Goal: Task Accomplishment & Management: Manage account settings

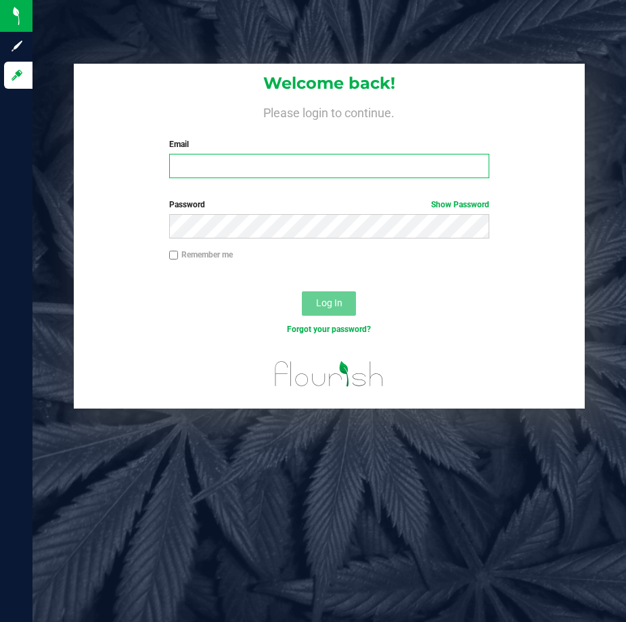
click at [248, 163] on input "Email" at bounding box center [329, 166] width 321 height 24
type input "[EMAIL_ADDRESS][DOMAIN_NAME]"
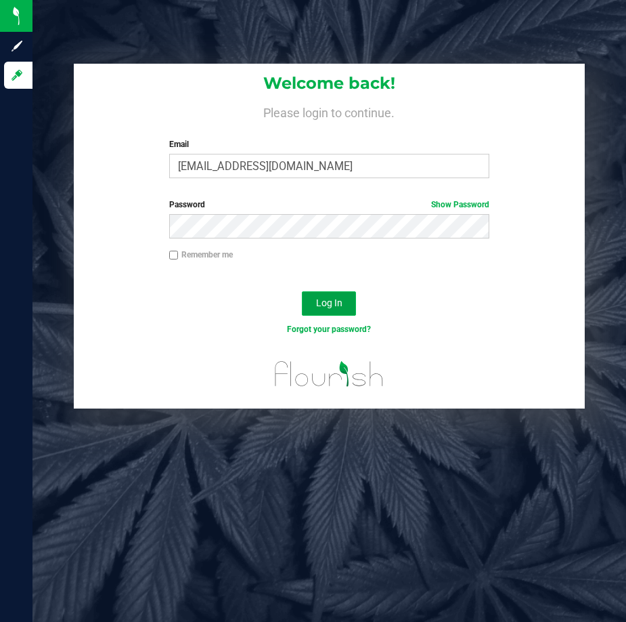
click at [337, 299] on span "Log In" at bounding box center [329, 302] width 26 height 11
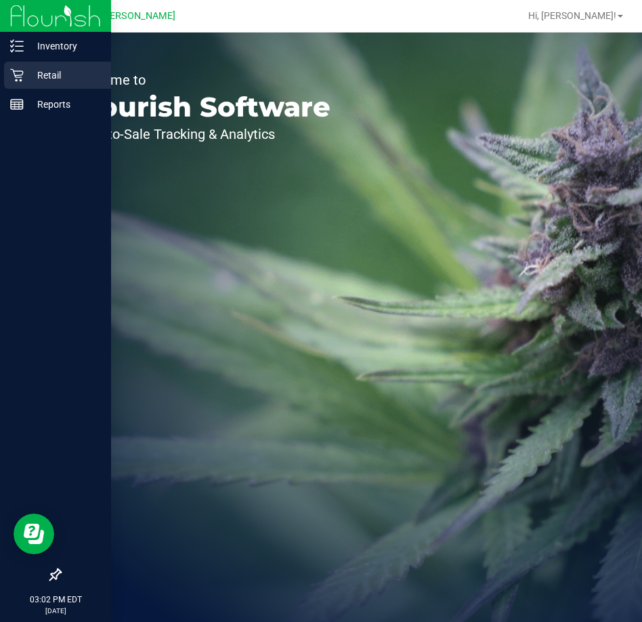
click at [24, 76] on p "Retail" at bounding box center [64, 75] width 81 height 16
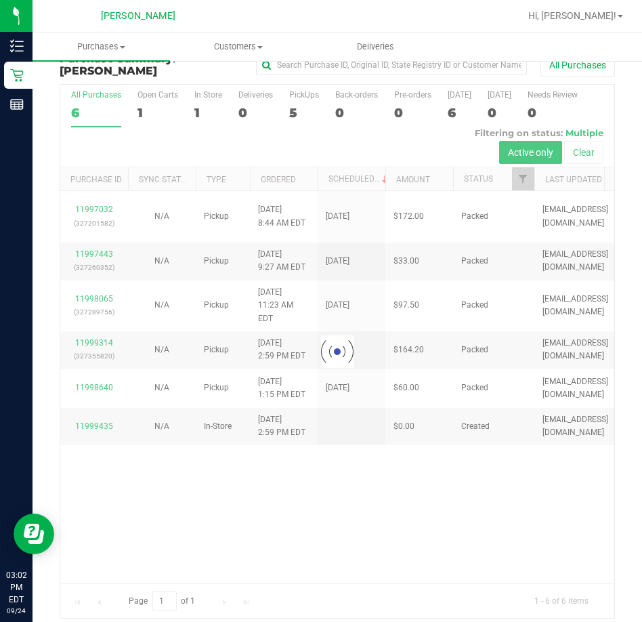
scroll to position [30, 0]
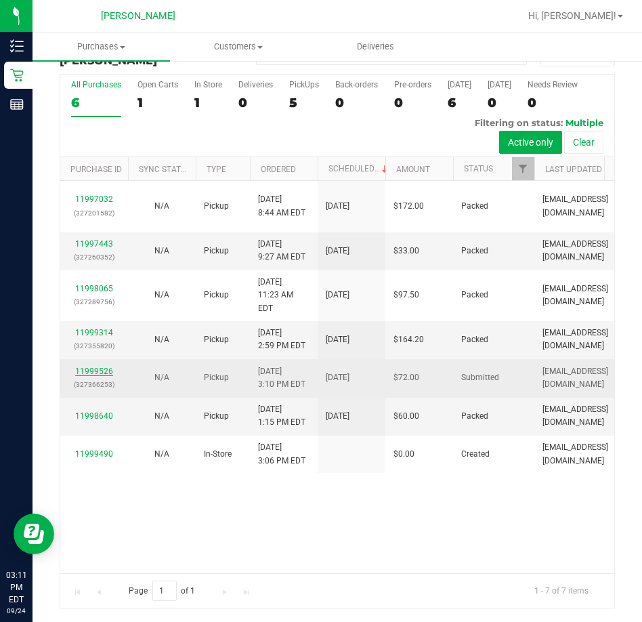
click at [91, 366] on link "11999526" at bounding box center [94, 370] width 38 height 9
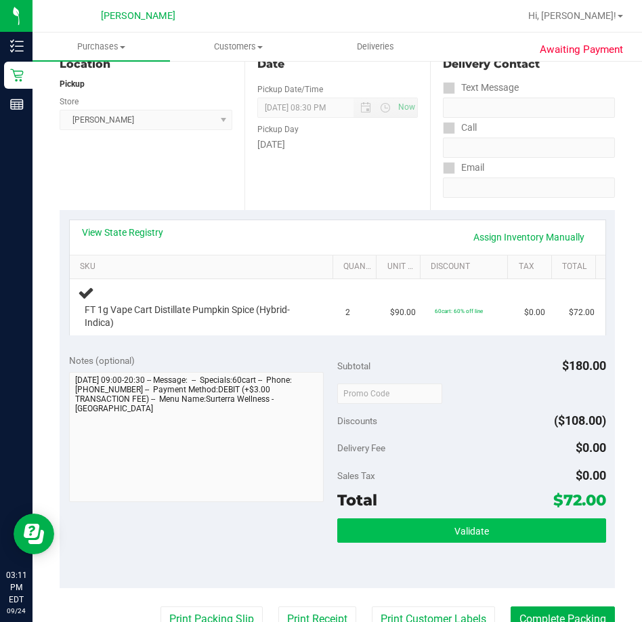
scroll to position [369, 0]
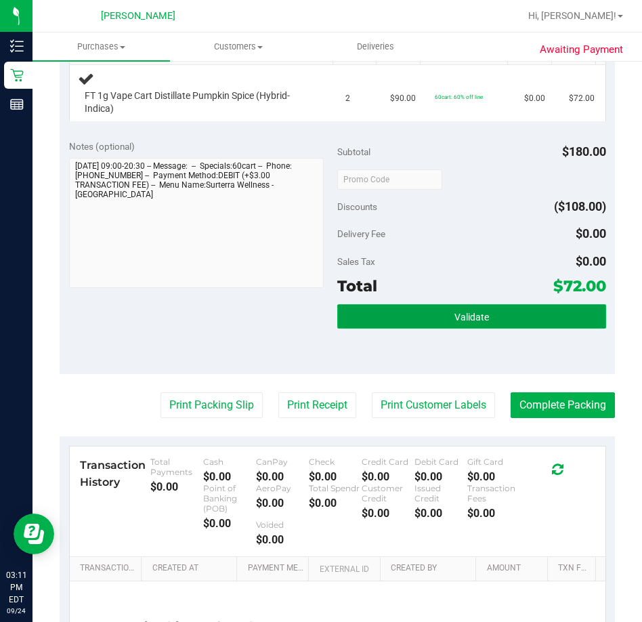
click at [443, 318] on button "Validate" at bounding box center [471, 316] width 269 height 24
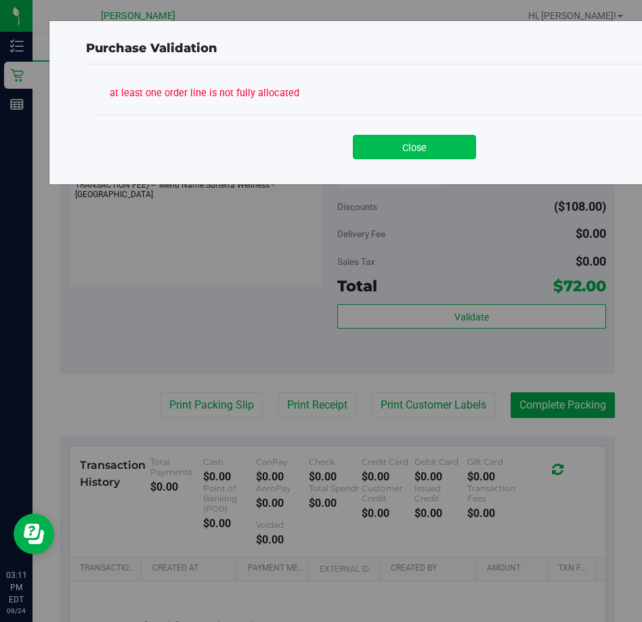
click at [393, 142] on button "Close" at bounding box center [414, 147] width 123 height 24
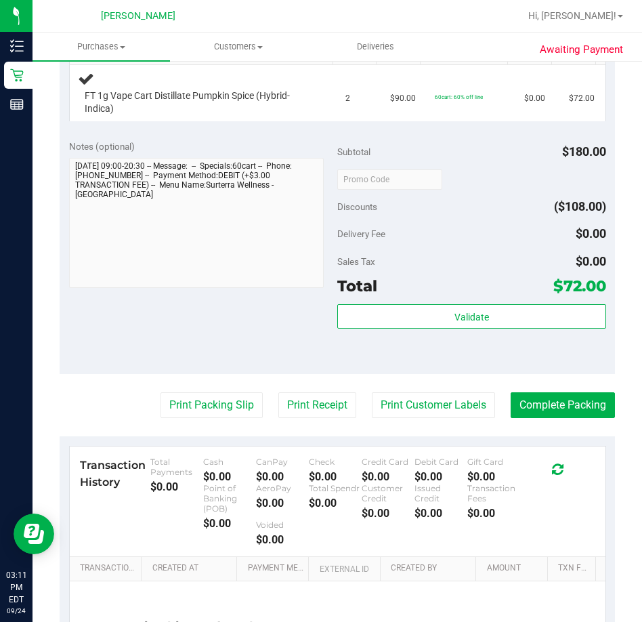
click at [320, 219] on div "Notes (optional)" at bounding box center [203, 215] width 269 height 152
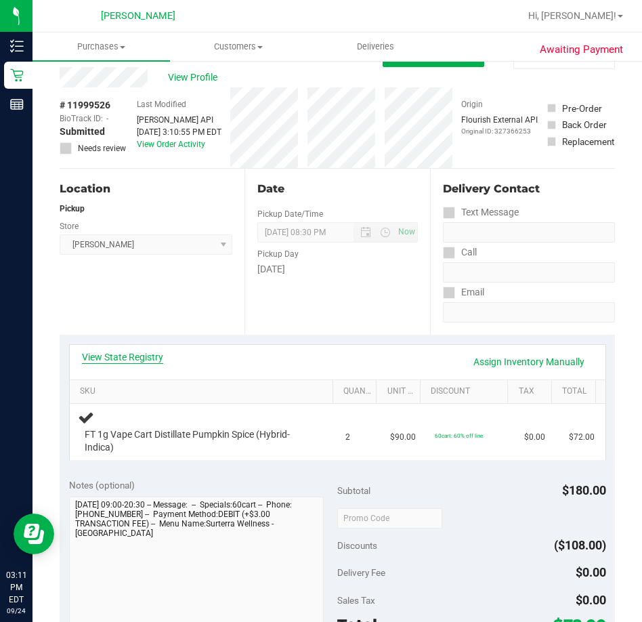
click at [127, 357] on link "View State Registry" at bounding box center [122, 357] width 81 height 14
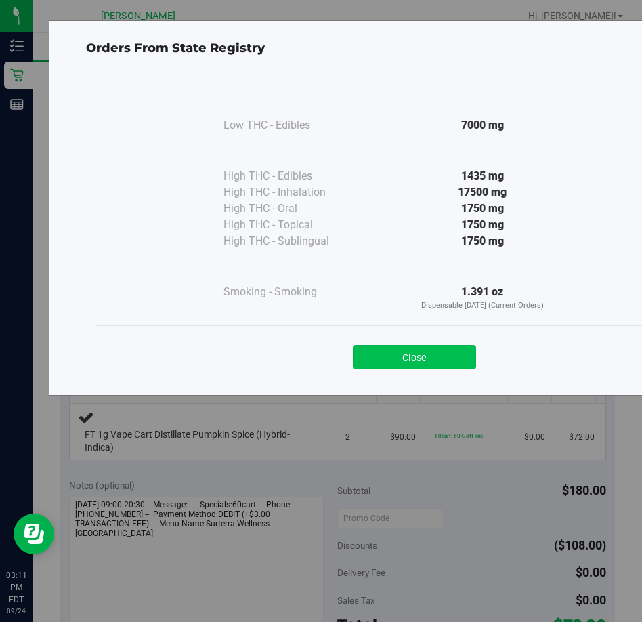
click at [365, 362] on button "Close" at bounding box center [414, 357] width 123 height 24
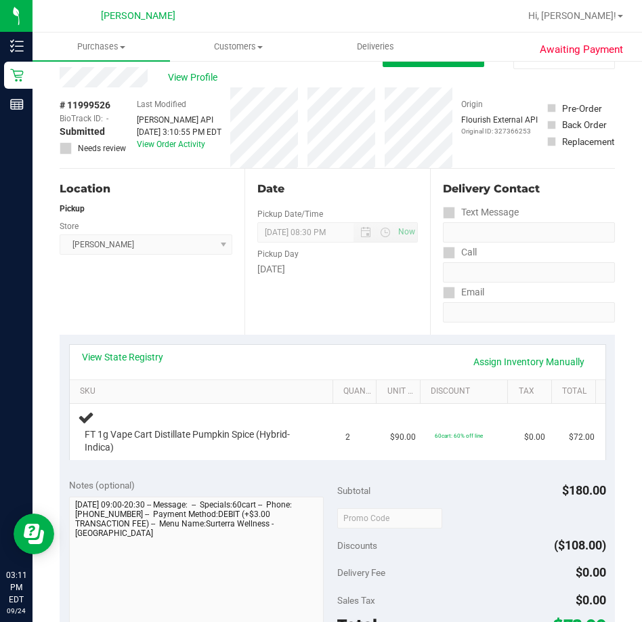
click at [253, 349] on div "View State Registry Assign Inventory Manually" at bounding box center [338, 362] width 536 height 35
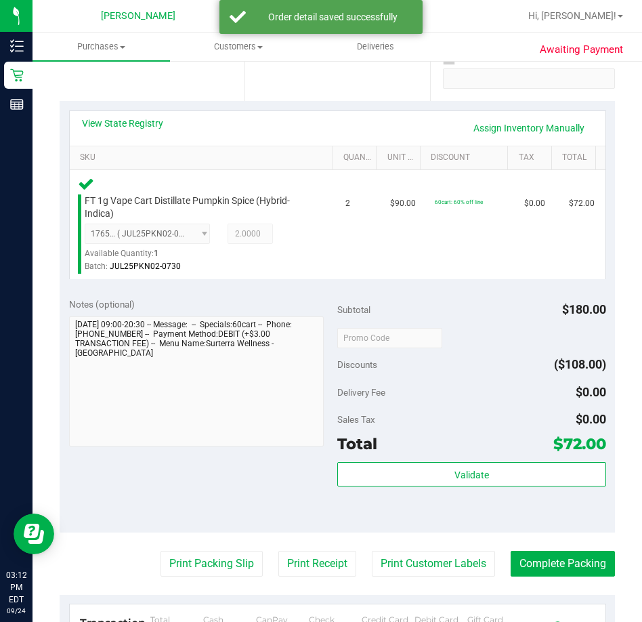
scroll to position [504, 0]
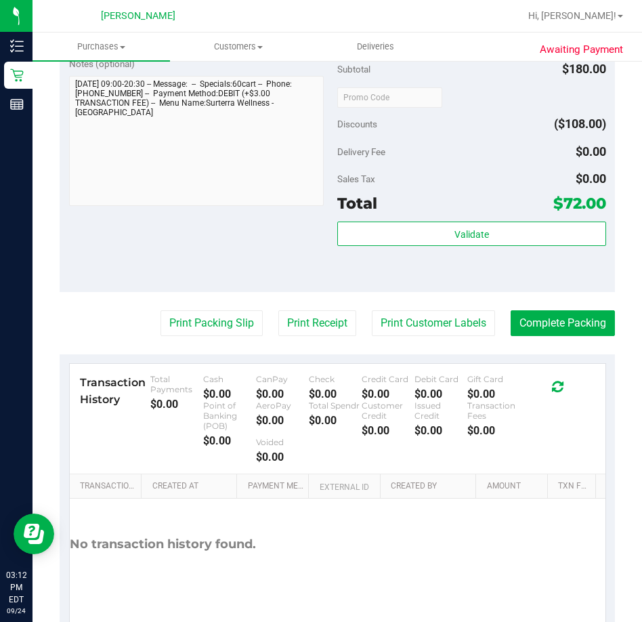
click at [499, 218] on div "Subtotal $180.00 Discounts ($108.00) Delivery Fee $0.00 Sales Tax $0.00 Total $…" at bounding box center [471, 169] width 269 height 225
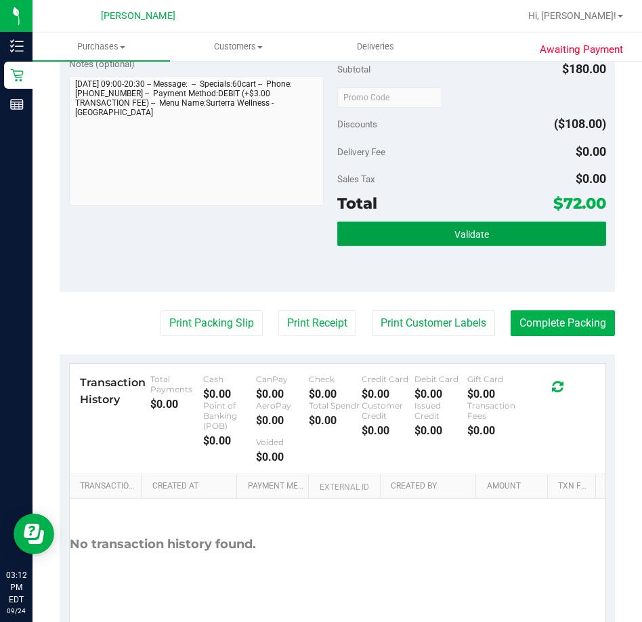
click at [501, 225] on button "Validate" at bounding box center [471, 233] width 269 height 24
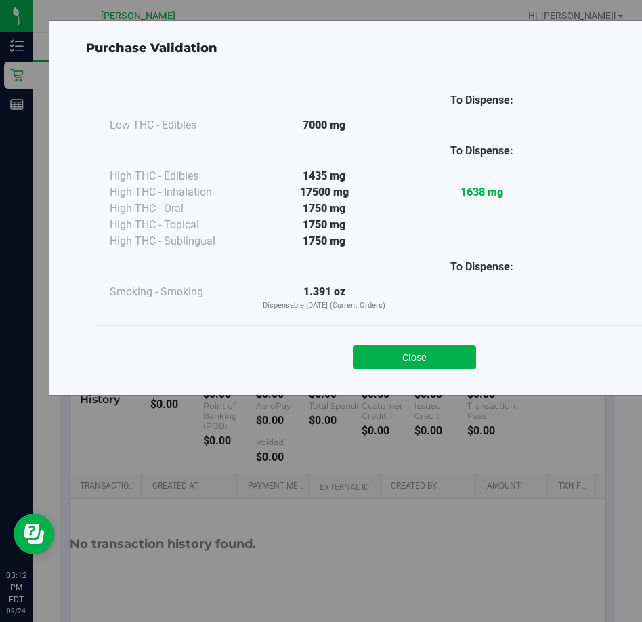
click at [417, 366] on button "Close" at bounding box center [414, 357] width 123 height 24
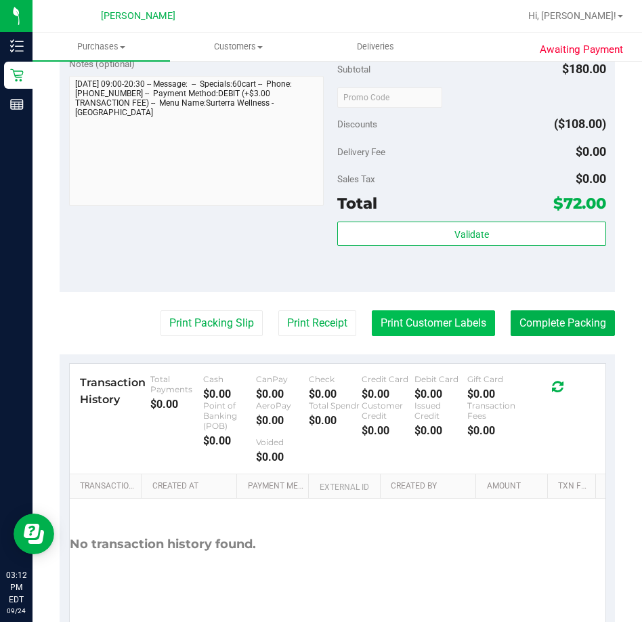
click at [427, 327] on button "Print Customer Labels" at bounding box center [433, 323] width 123 height 26
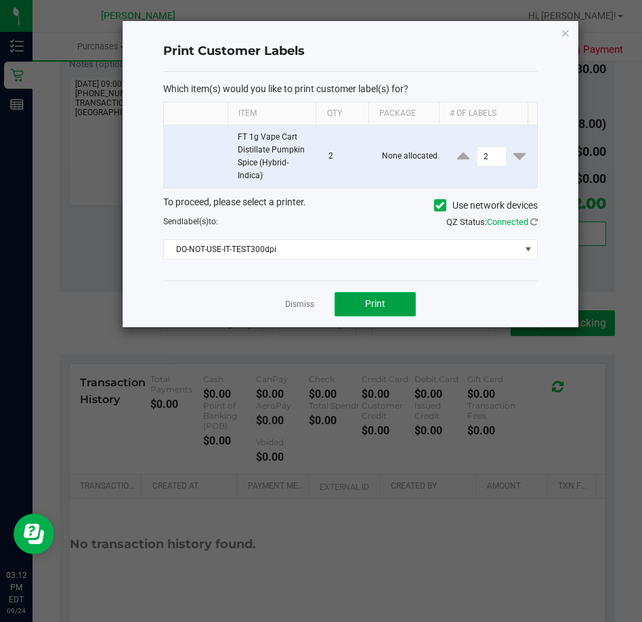
click at [382, 312] on button "Print" at bounding box center [374, 304] width 81 height 24
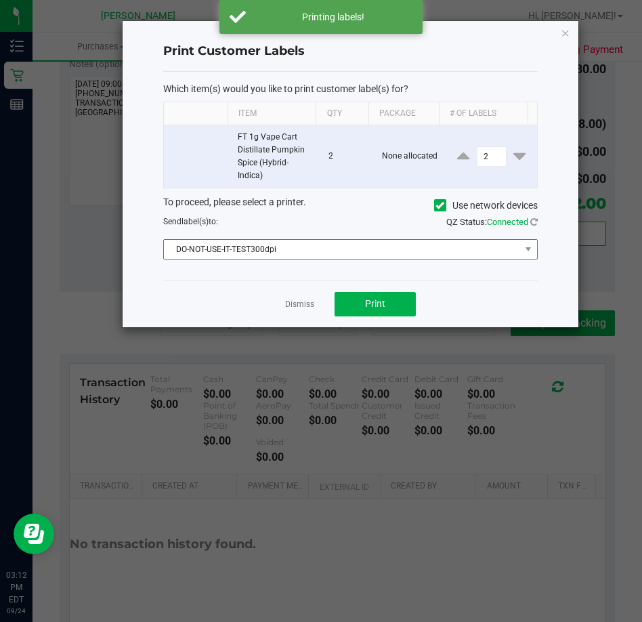
click at [226, 258] on span "DO-NOT-USE-IT-TEST300dpi" at bounding box center [341, 249] width 355 height 19
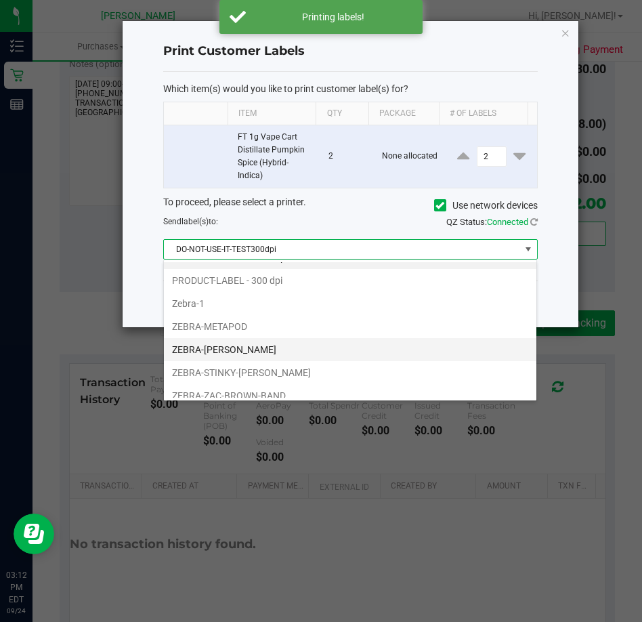
scroll to position [26, 0]
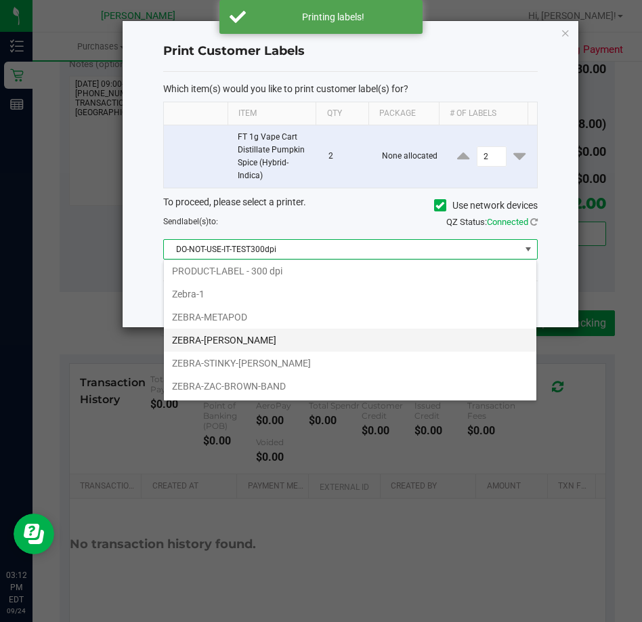
click at [246, 349] on li "ZEBRA-[PERSON_NAME]" at bounding box center [350, 339] width 372 height 23
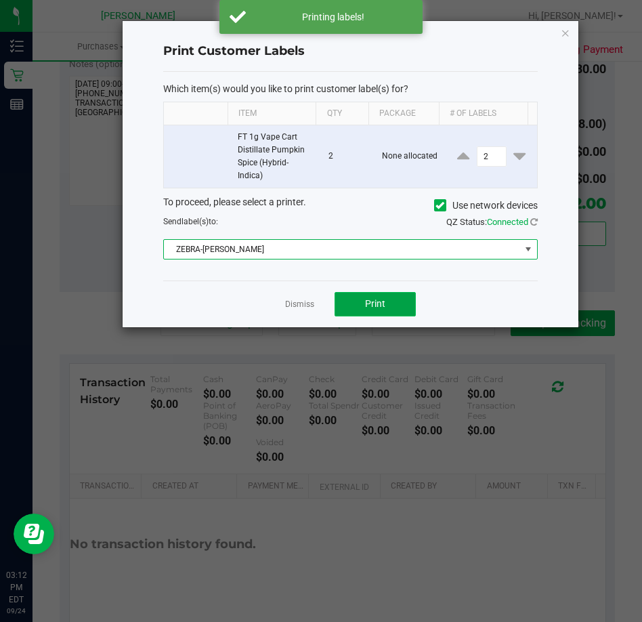
click at [383, 306] on span "Print" at bounding box center [375, 303] width 20 height 11
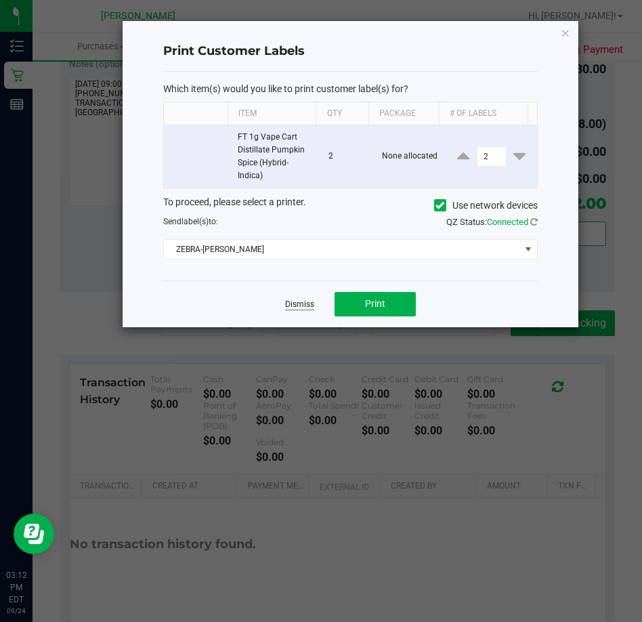
click at [307, 302] on link "Dismiss" at bounding box center [299, 305] width 29 height 12
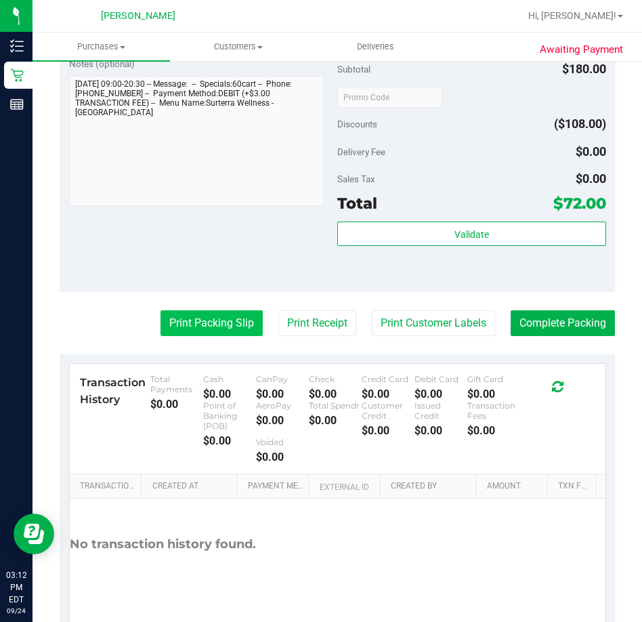
click at [220, 320] on button "Print Packing Slip" at bounding box center [211, 323] width 102 height 26
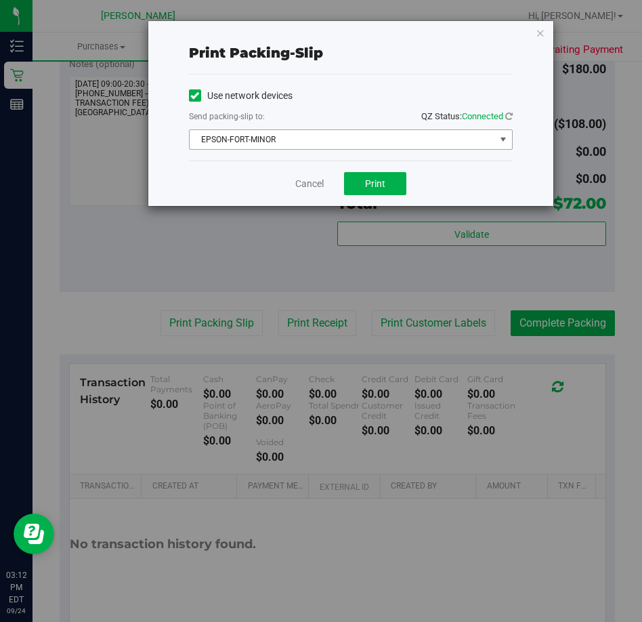
click at [252, 133] on span "EPSON-FORT-MINOR" at bounding box center [342, 139] width 305 height 19
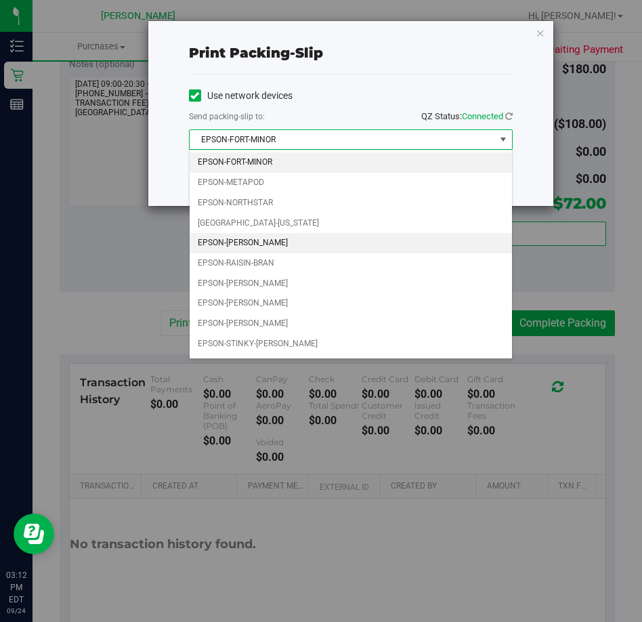
click at [259, 244] on li "EPSON-[PERSON_NAME]" at bounding box center [351, 243] width 322 height 20
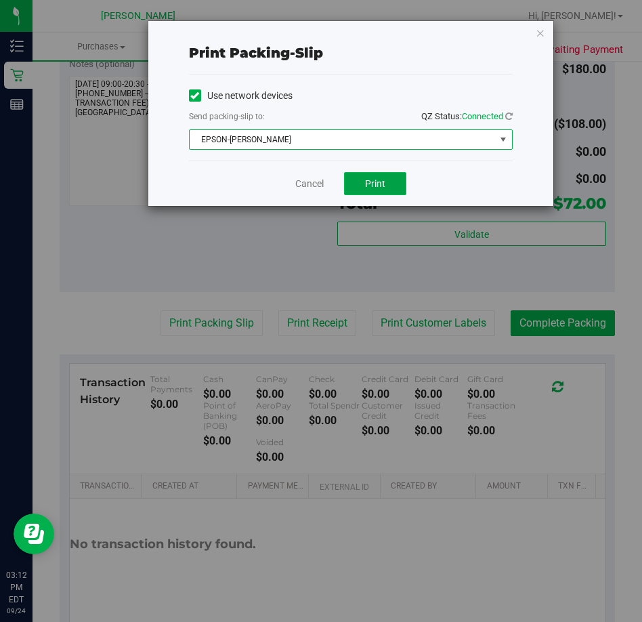
click at [391, 185] on button "Print" at bounding box center [375, 183] width 62 height 23
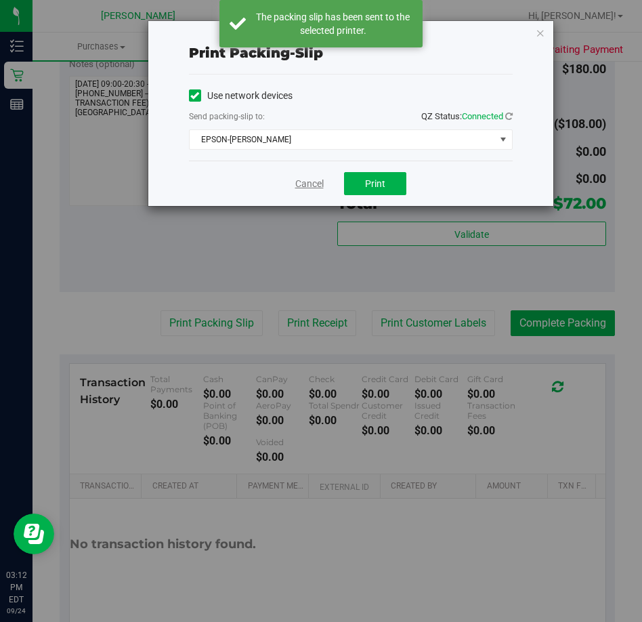
click at [303, 184] on link "Cancel" at bounding box center [309, 184] width 28 height 14
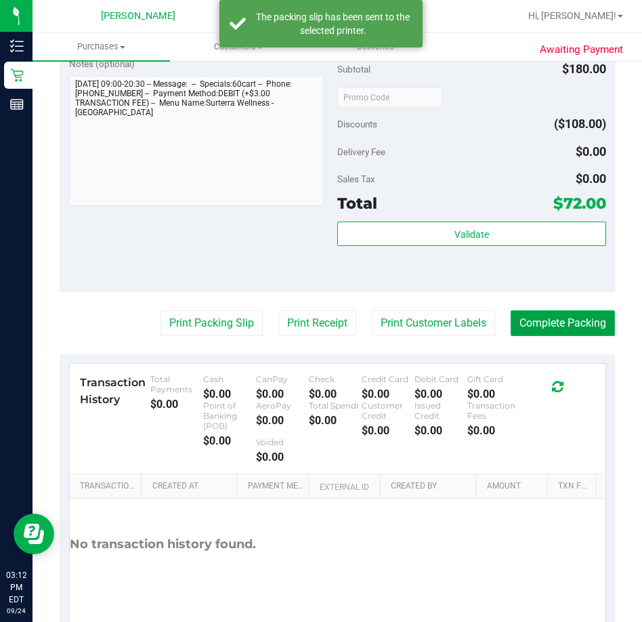
click at [589, 334] on button "Complete Packing" at bounding box center [563, 323] width 104 height 26
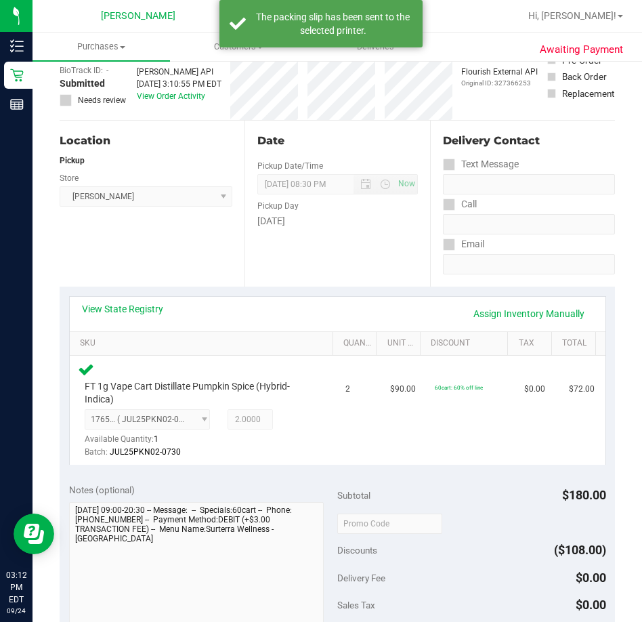
scroll to position [0, 0]
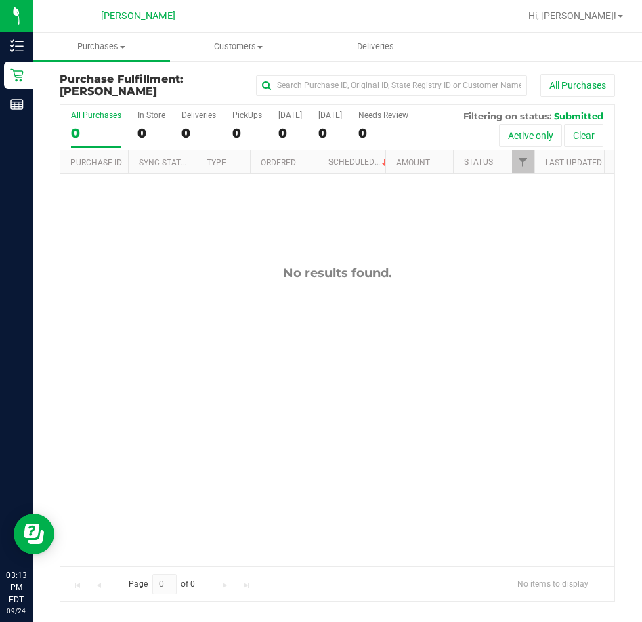
click at [441, 363] on div "No results found." at bounding box center [337, 415] width 554 height 483
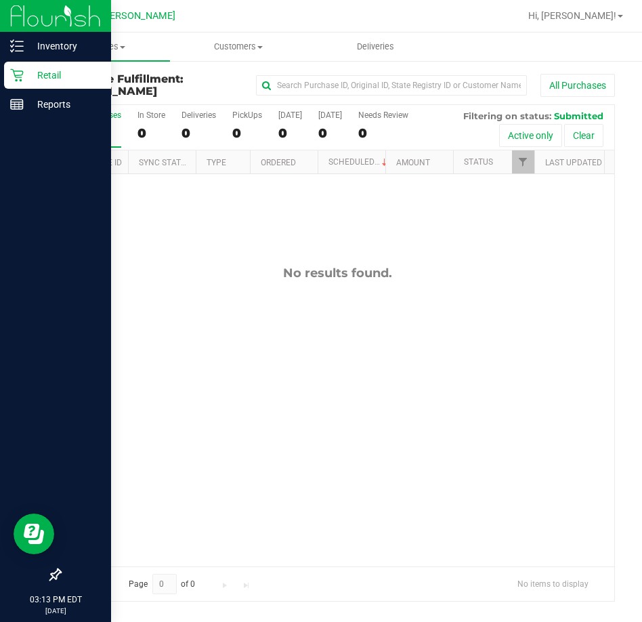
click at [41, 67] on p "Retail" at bounding box center [64, 75] width 81 height 16
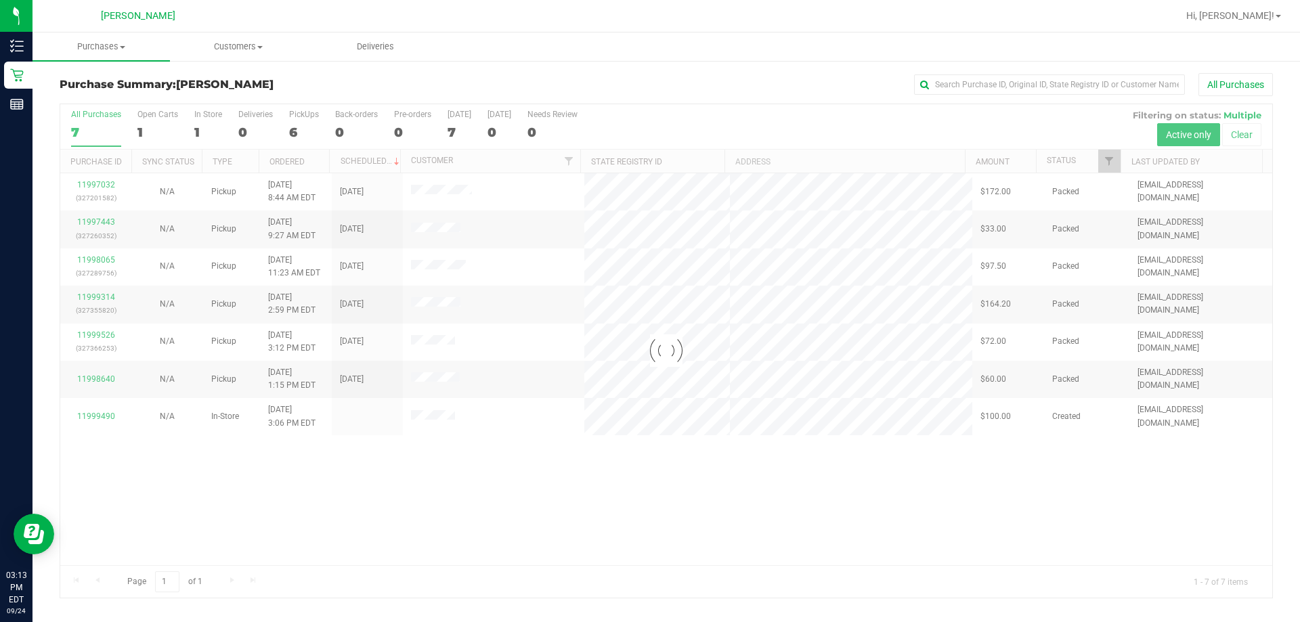
click at [612, 311] on div at bounding box center [666, 351] width 1212 height 494
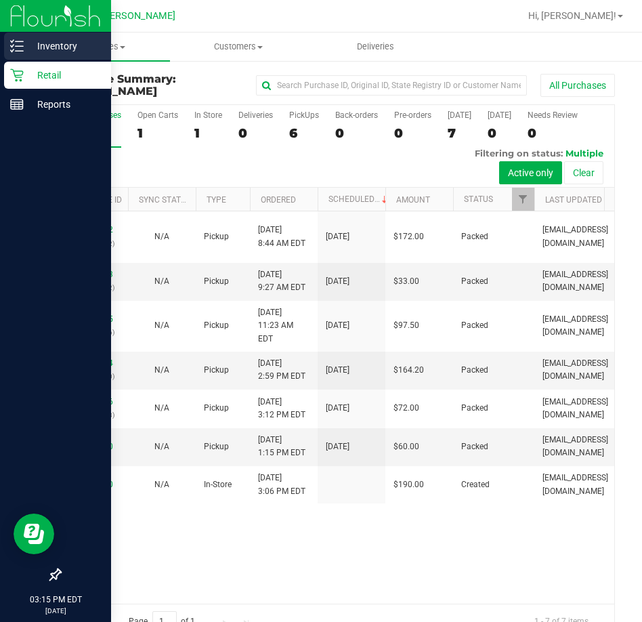
click at [31, 48] on p "Inventory" at bounding box center [64, 46] width 81 height 16
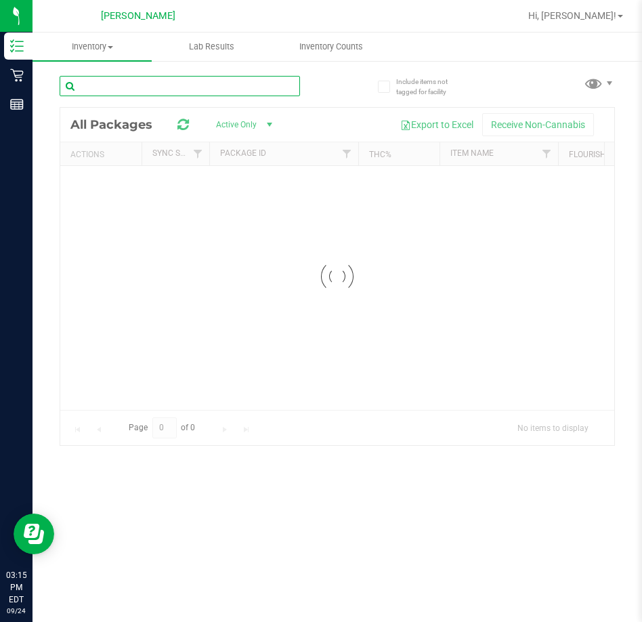
click at [201, 91] on input "text" at bounding box center [180, 86] width 240 height 20
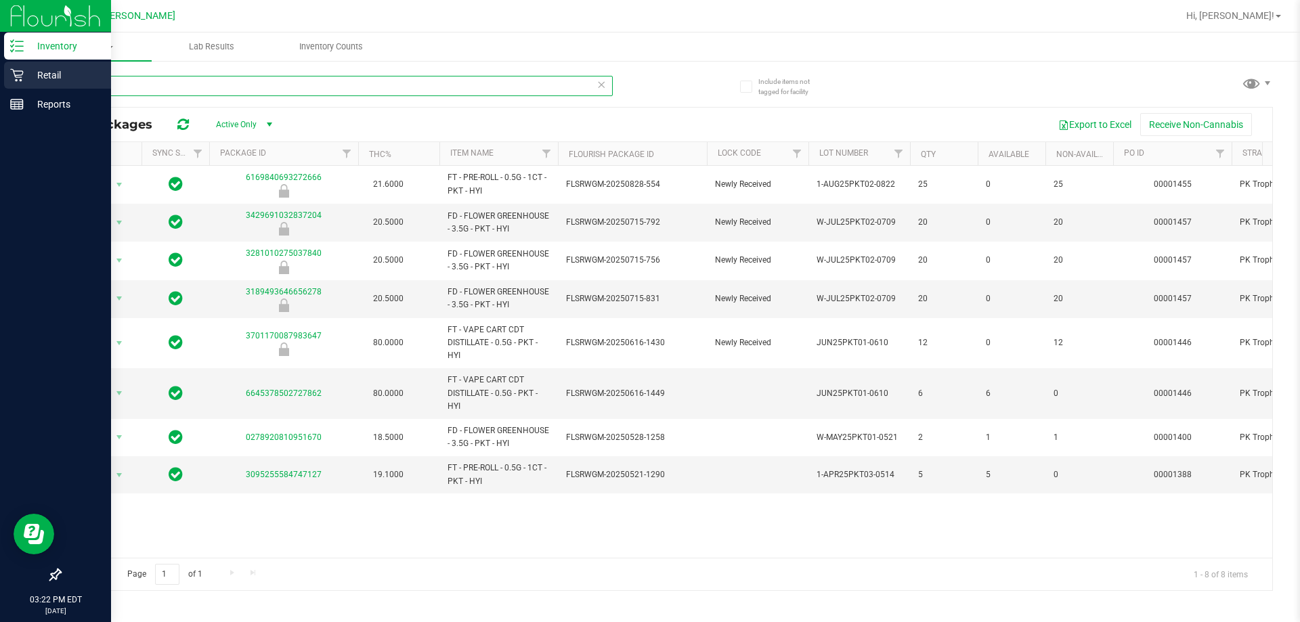
type input "pk trop"
click at [36, 64] on div "Retail" at bounding box center [57, 75] width 107 height 27
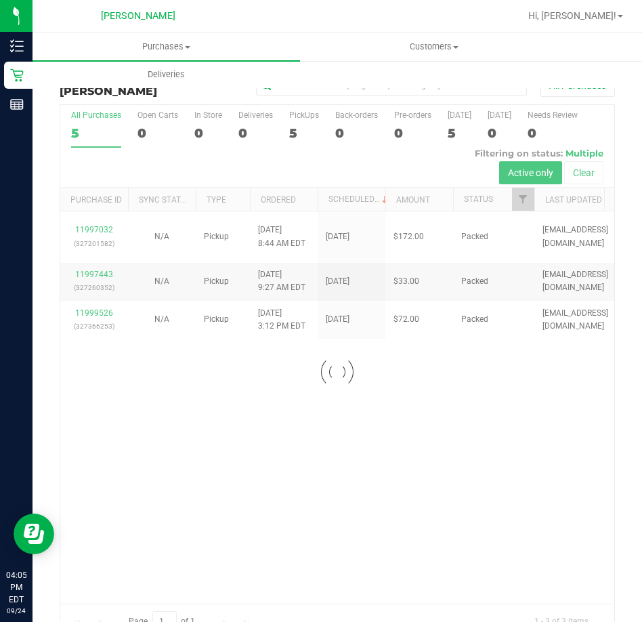
click at [527, 406] on div at bounding box center [337, 371] width 554 height 533
